Goal: Information Seeking & Learning: Check status

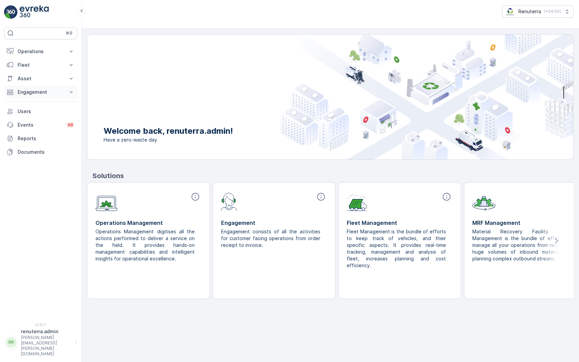
click at [46, 93] on p "Engagement" at bounding box center [41, 92] width 46 height 7
click at [30, 108] on p "Users" at bounding box center [46, 111] width 57 height 7
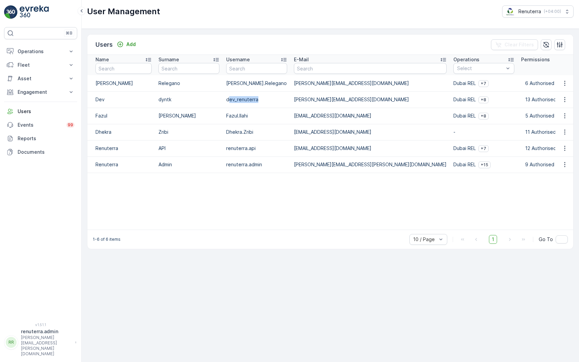
drag, startPoint x: 228, startPoint y: 99, endPoint x: 272, endPoint y: 104, distance: 44.4
click at [272, 104] on td "dev_renuterra" at bounding box center [257, 99] width 68 height 16
click at [246, 118] on p "Fazul.Ilahi" at bounding box center [256, 115] width 61 height 7
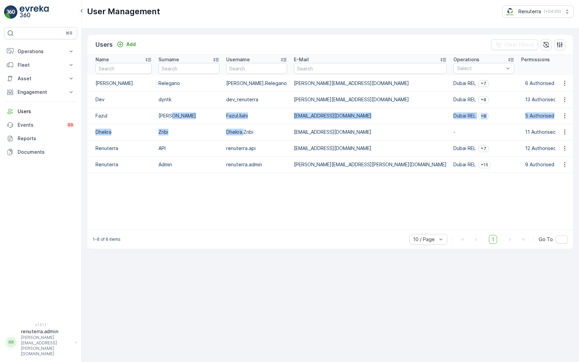
drag, startPoint x: 220, startPoint y: 116, endPoint x: 244, endPoint y: 132, distance: 29.5
click at [244, 132] on tbody "[PERSON_NAME] Relegano [PERSON_NAME].Relegano [PERSON_NAME][EMAIL_ADDRESS][DOMA…" at bounding box center [431, 152] width 689 height 154
click at [244, 130] on p "Dhekra.Zribi" at bounding box center [256, 132] width 61 height 7
click at [40, 49] on p "Operations" at bounding box center [41, 51] width 46 height 7
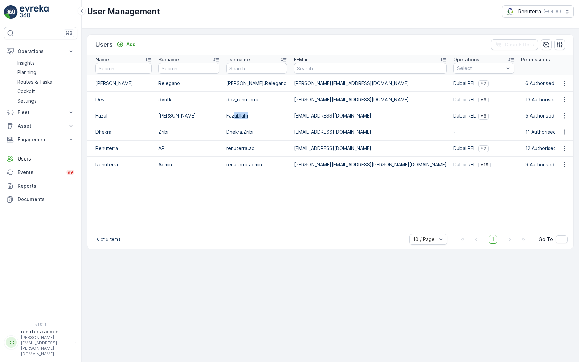
drag, startPoint x: 249, startPoint y: 119, endPoint x: 233, endPoint y: 118, distance: 15.6
click at [233, 118] on p "Fazul.Ilahi" at bounding box center [256, 115] width 61 height 7
click at [33, 62] on p "Insights" at bounding box center [25, 63] width 17 height 7
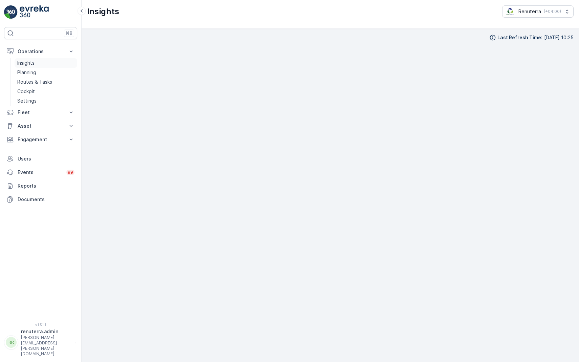
click at [24, 64] on p "Insights" at bounding box center [25, 63] width 17 height 7
click at [34, 73] on p "Planning" at bounding box center [26, 72] width 19 height 7
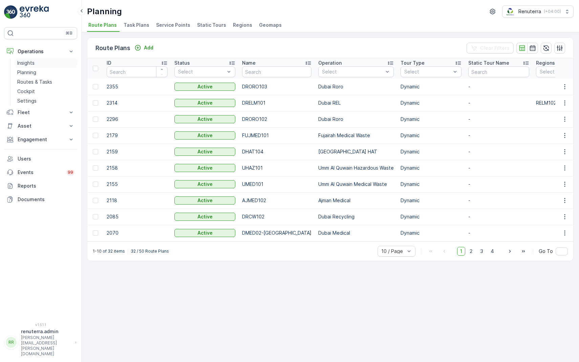
click at [35, 63] on link "Insights" at bounding box center [46, 62] width 63 height 9
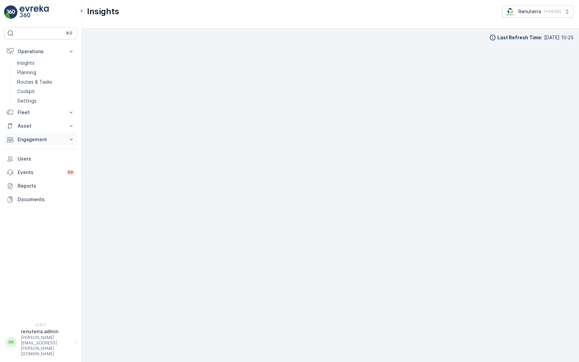
click at [69, 144] on button "Engagement" at bounding box center [40, 140] width 73 height 14
click at [34, 71] on p "Planning" at bounding box center [26, 72] width 19 height 7
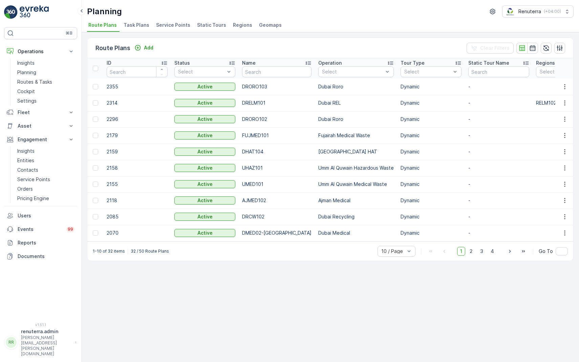
click at [163, 24] on span "Service Points" at bounding box center [173, 25] width 34 height 7
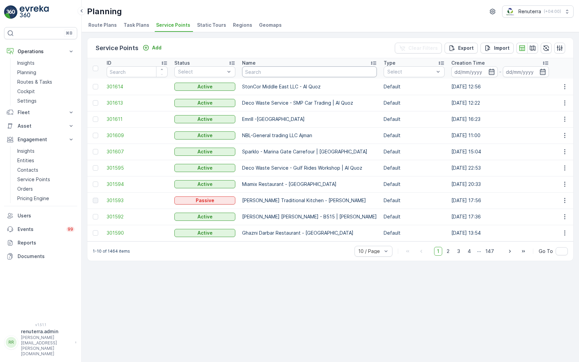
click at [286, 74] on input "text" at bounding box center [309, 71] width 135 height 11
type input "al na"
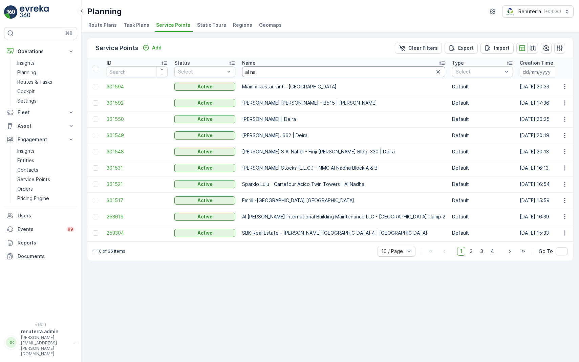
click at [313, 70] on input "al na" at bounding box center [343, 71] width 203 height 11
type input "al nabo"
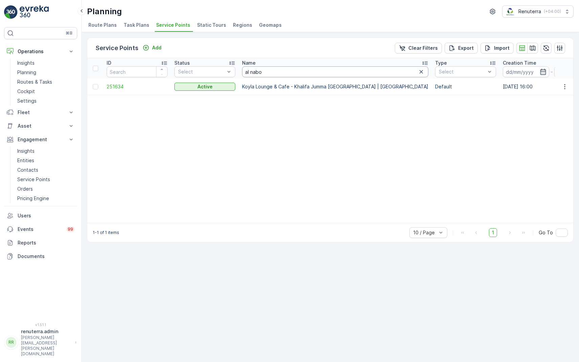
click at [276, 76] on input "al nabo" at bounding box center [335, 71] width 186 height 11
type input "alna"
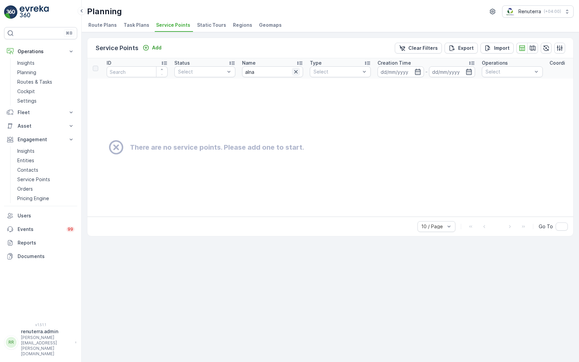
click at [295, 74] on icon "button" at bounding box center [296, 71] width 7 height 7
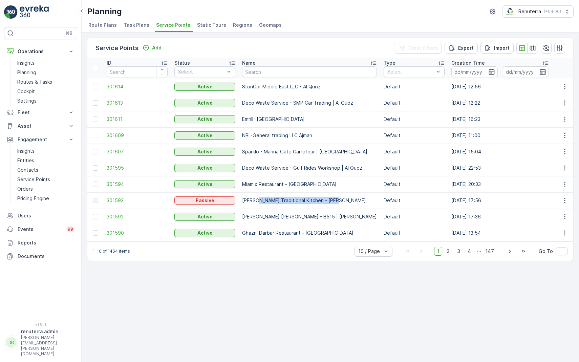
drag, startPoint x: 255, startPoint y: 202, endPoint x: 320, endPoint y: 205, distance: 65.4
click at [320, 205] on td "[PERSON_NAME] Traditional Kitchen - [PERSON_NAME]" at bounding box center [310, 200] width 142 height 16
click at [25, 65] on p "Insights" at bounding box center [25, 63] width 17 height 7
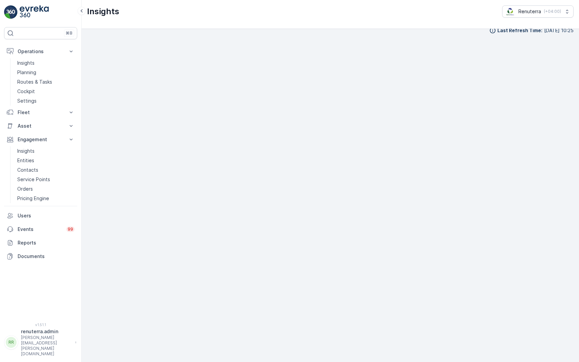
scroll to position [7, 0]
click at [45, 73] on link "Planning" at bounding box center [46, 72] width 63 height 9
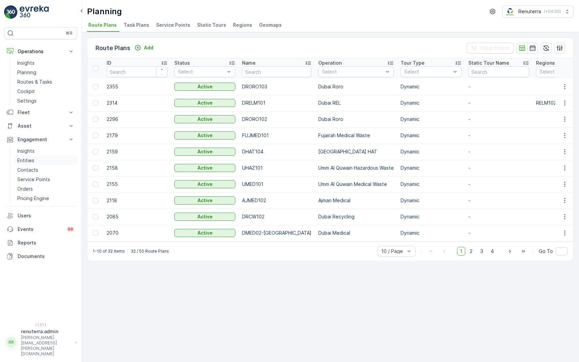
click at [27, 161] on p "Entities" at bounding box center [25, 160] width 17 height 7
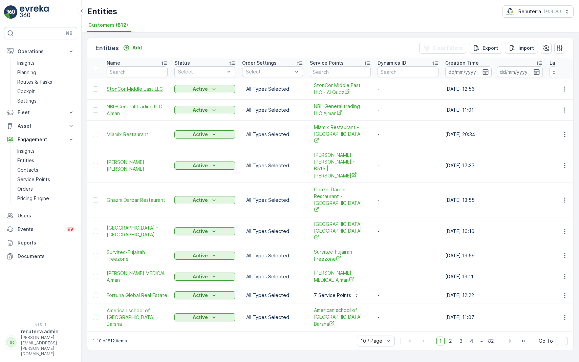
click at [132, 89] on span "StonCor Middle East LLC" at bounding box center [137, 89] width 61 height 7
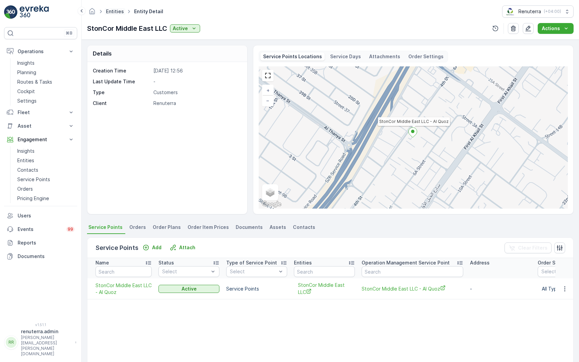
click at [110, 14] on link "Entities" at bounding box center [115, 11] width 18 height 6
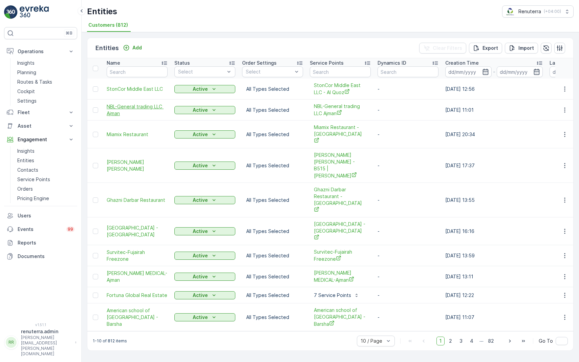
click at [124, 106] on span "NBL-General trading LLC Ajman" at bounding box center [137, 110] width 61 height 14
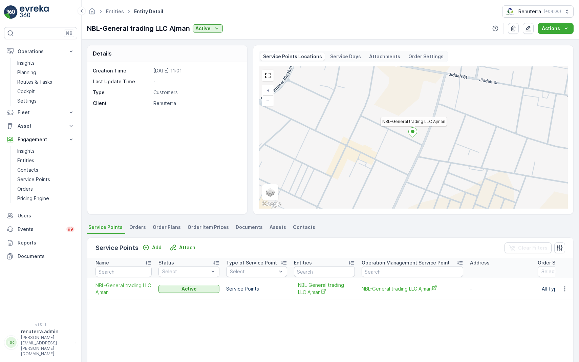
click at [138, 226] on span "Orders" at bounding box center [137, 227] width 17 height 7
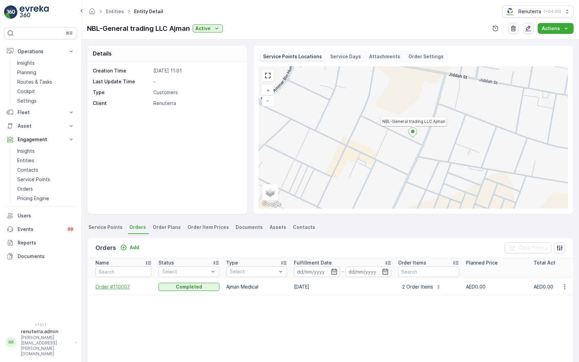
click at [107, 287] on span "Order #110007" at bounding box center [124, 287] width 56 height 7
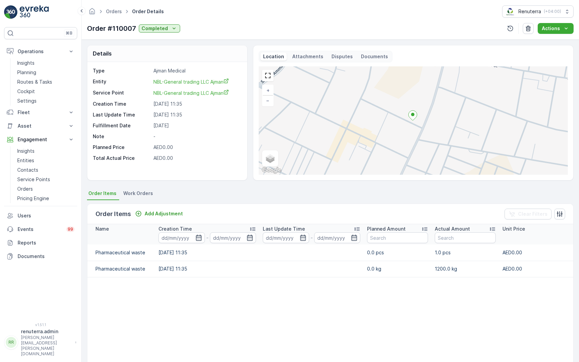
click at [117, 266] on td "Pharmaceutical waste" at bounding box center [121, 269] width 68 height 16
click at [371, 58] on p "Documents" at bounding box center [374, 56] width 27 height 7
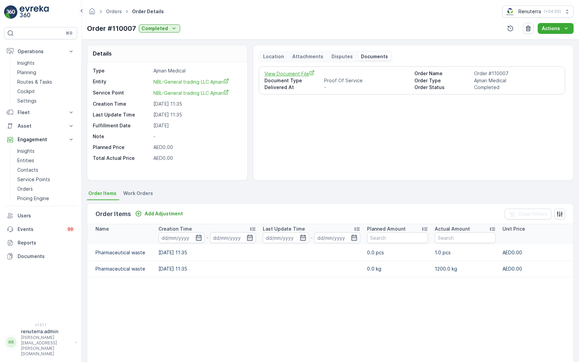
click at [292, 72] on span "View Document File" at bounding box center [337, 73] width 145 height 7
click at [138, 194] on span "Work Orders" at bounding box center [138, 193] width 30 height 7
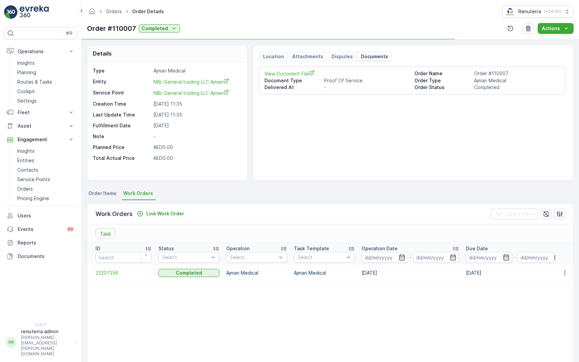
click at [109, 195] on span "Order Items" at bounding box center [102, 193] width 28 height 7
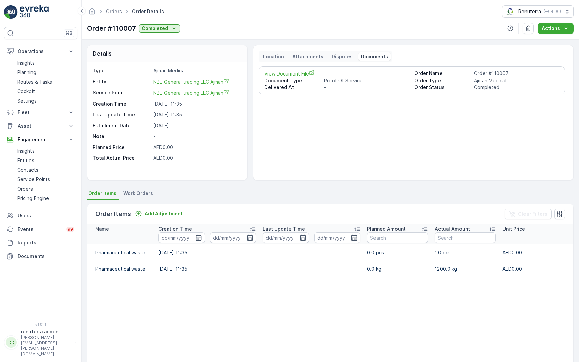
click at [277, 53] on div "Location" at bounding box center [274, 57] width 26 height 8
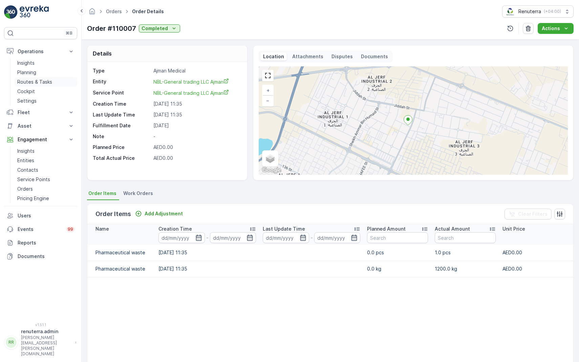
click at [48, 83] on p "Routes & Tasks" at bounding box center [34, 82] width 35 height 7
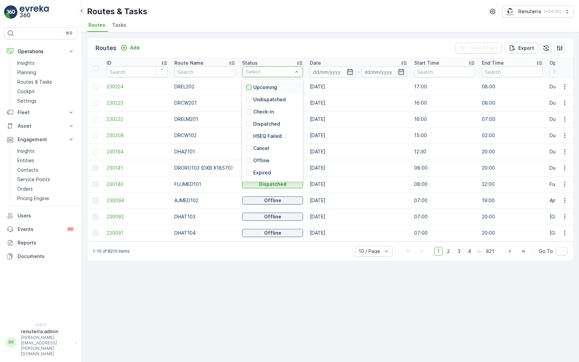
click at [251, 86] on div at bounding box center [248, 87] width 5 height 5
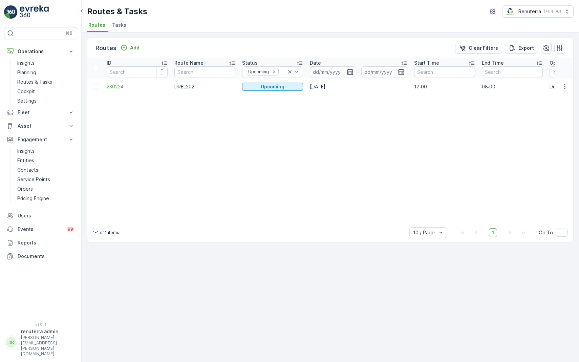
click at [121, 25] on span "Tasks" at bounding box center [119, 25] width 14 height 7
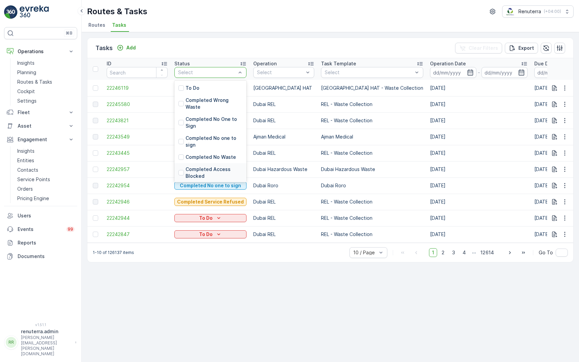
click at [192, 173] on p "Completed Access Blocked" at bounding box center [214, 173] width 57 height 14
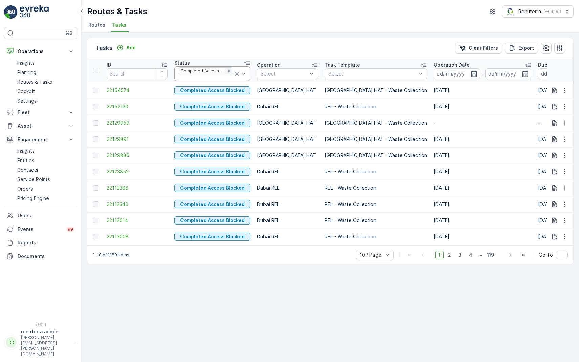
click at [228, 72] on div "Remove Completed Access Blocked" at bounding box center [228, 70] width 7 height 5
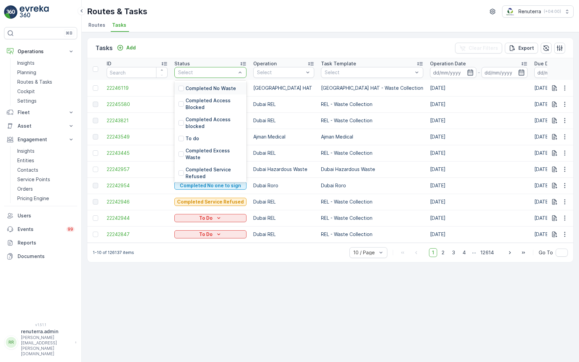
scroll to position [69, 0]
click at [190, 140] on p "To do" at bounding box center [193, 138] width 14 height 7
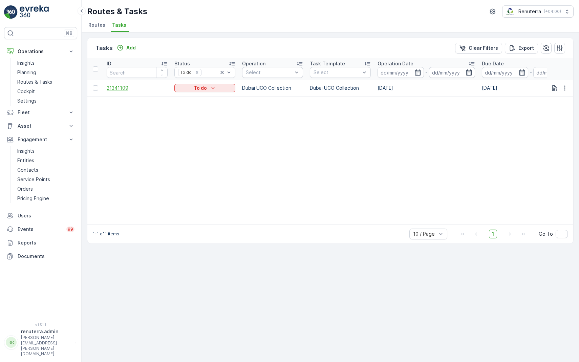
click at [118, 86] on span "21341109" at bounding box center [137, 88] width 61 height 7
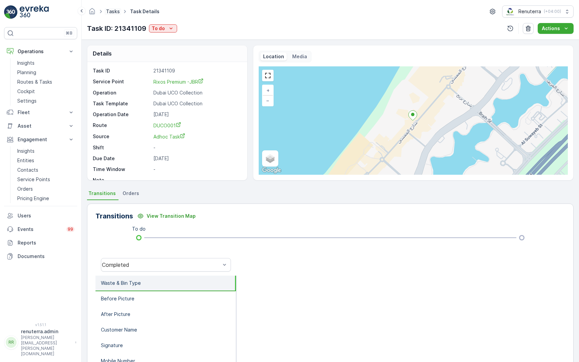
click at [111, 14] on link "Tasks" at bounding box center [113, 11] width 14 height 6
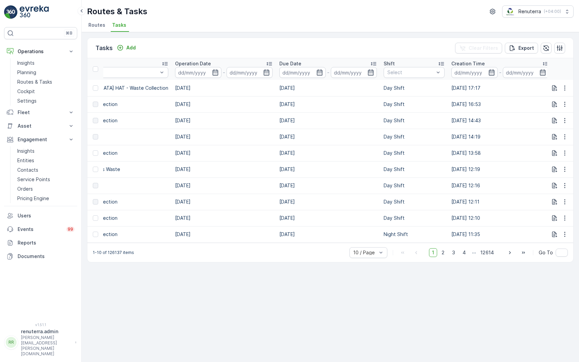
scroll to position [0, 255]
